Goal: Check status: Check status

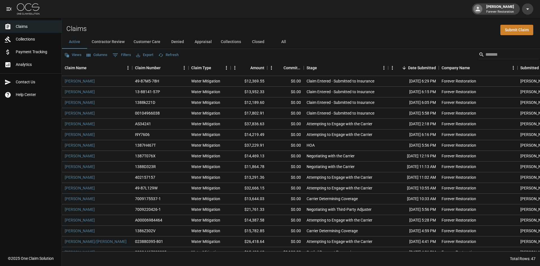
click at [144, 42] on button "Customer Care" at bounding box center [147, 41] width 36 height 13
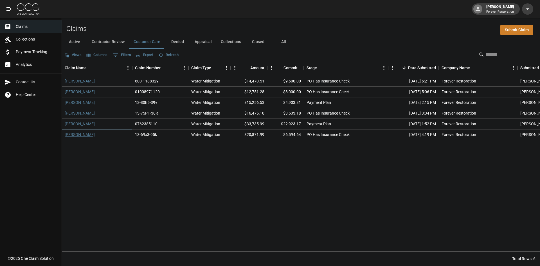
click at [82, 134] on link "[PERSON_NAME]" at bounding box center [80, 135] width 30 height 6
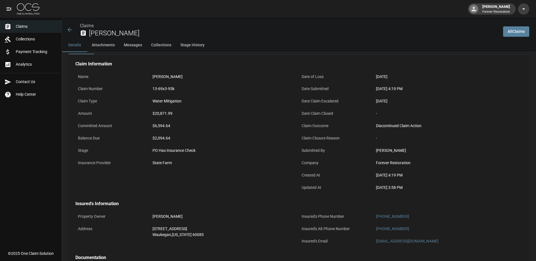
scroll to position [28, 0]
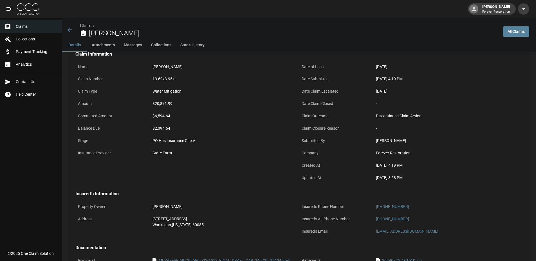
click at [70, 30] on icon at bounding box center [69, 30] width 4 height 4
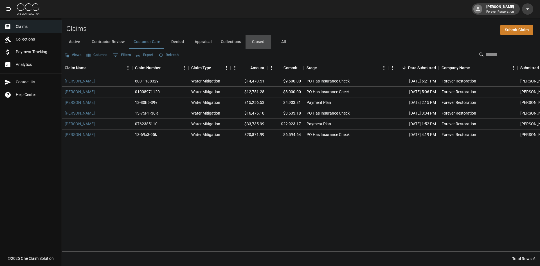
click at [253, 40] on button "Closed" at bounding box center [257, 41] width 25 height 13
